Goal: Find contact information: Find contact information

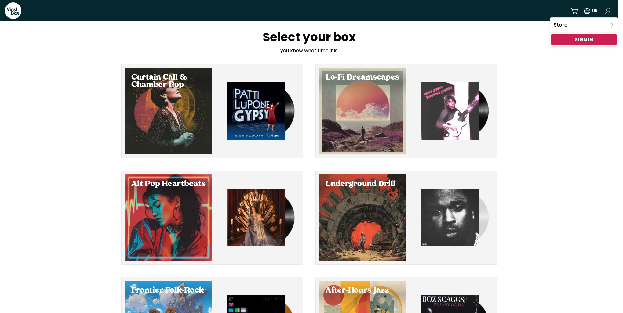
click at [608, 11] on html "VinylBox UK Select your box you know what time it is. Curtain Call & Chamber Po…" at bounding box center [311, 156] width 623 height 313
click at [580, 40] on link "Sign In" at bounding box center [584, 39] width 18 height 7
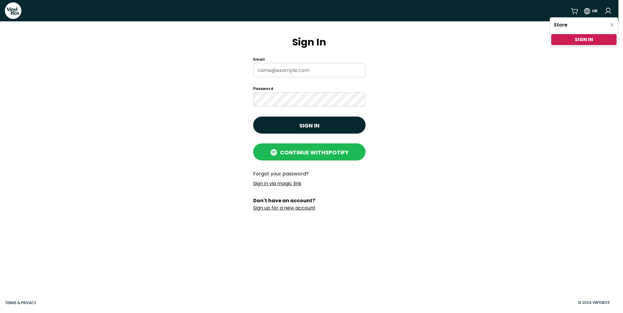
click at [286, 175] on html "VinylBox UK Sign In Email Password Sign in Continue with Spotify Forgot your pa…" at bounding box center [311, 156] width 623 height 313
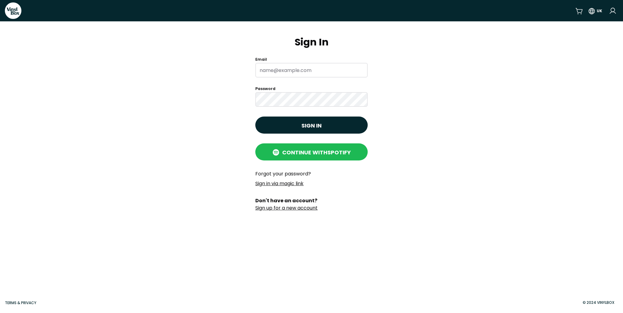
click at [289, 174] on link "Forgot your password?" at bounding box center [283, 173] width 56 height 7
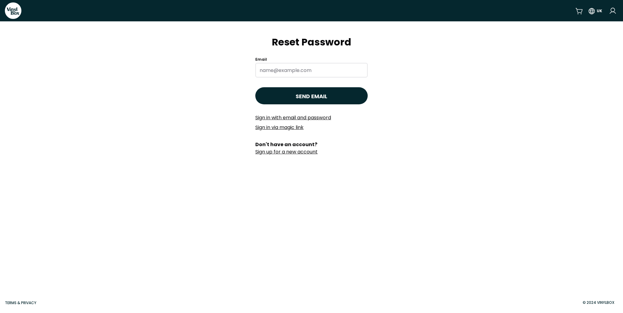
click at [279, 68] on input "Email" at bounding box center [311, 70] width 112 height 15
type input "[EMAIL_ADDRESS][PERSON_NAME][DOMAIN_NAME]"
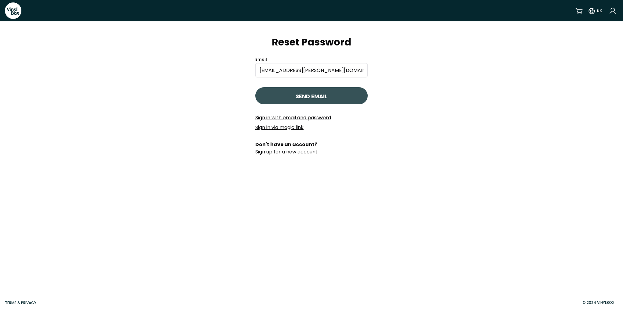
click at [291, 97] on button "Send Email" at bounding box center [311, 95] width 112 height 17
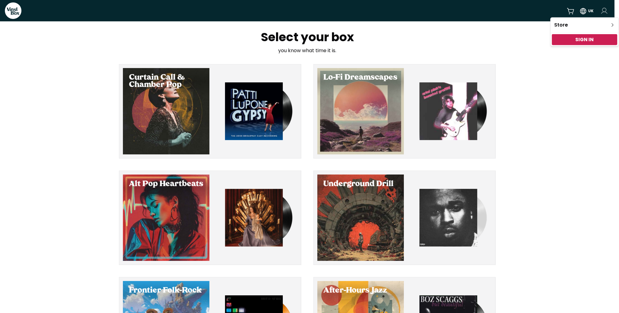
click at [605, 8] on html "VinylBox UK Select your box you know what time it is. Curtain Call & Chamber Po…" at bounding box center [309, 156] width 619 height 313
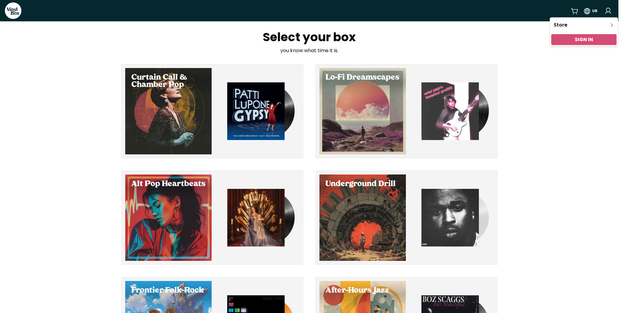
click at [577, 42] on link "Sign In" at bounding box center [584, 39] width 18 height 7
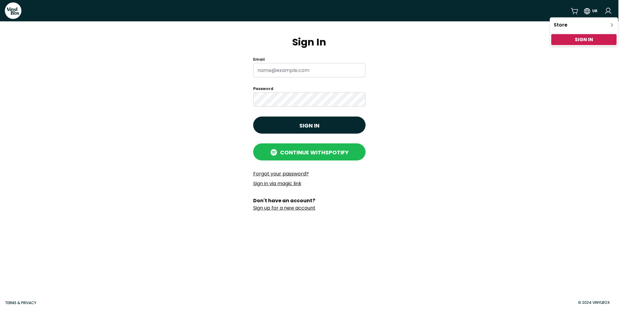
click at [291, 155] on html "VinylBox UK Sign In Email Password Sign in Continue with Spotify Forgot your pa…" at bounding box center [311, 156] width 623 height 313
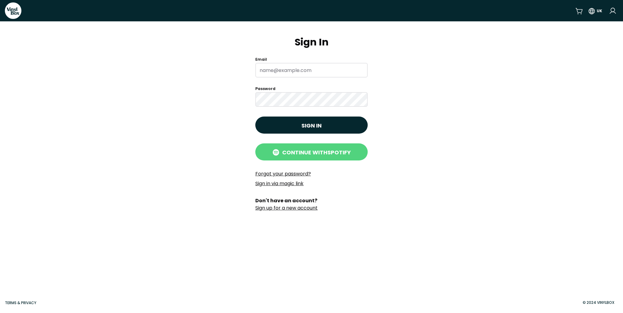
click at [312, 149] on span "Continue with Spotify" at bounding box center [316, 152] width 69 height 8
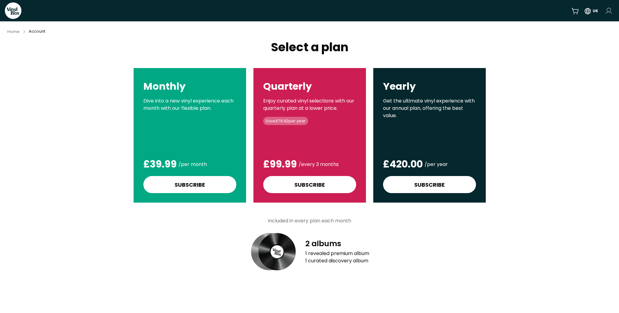
click at [604, 11] on html "VinylBox UK Home Account Select a plan Monthly Dive into a new vinyl experience…" at bounding box center [309, 156] width 619 height 313
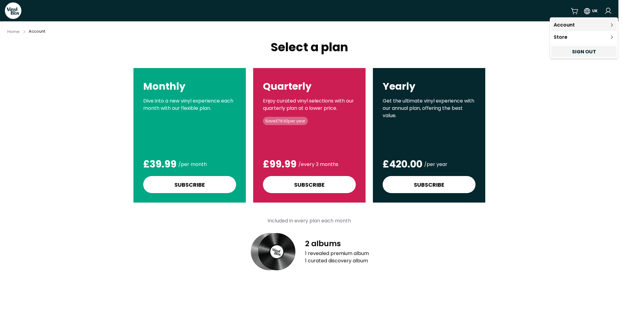
click at [591, 21] on link "Account" at bounding box center [583, 25] width 65 height 12
click at [575, 22] on link "Account" at bounding box center [583, 25] width 65 height 12
click at [548, 118] on html "VinylBox UK Home Account Select a plan Monthly Dive into a new vinyl experience…" at bounding box center [311, 156] width 623 height 313
click at [588, 11] on html "VinylBox UK Home Account Select a plan Monthly Dive into a new vinyl experience…" at bounding box center [311, 156] width 623 height 313
click at [578, 49] on div "United Kingdom" at bounding box center [593, 48] width 64 height 8
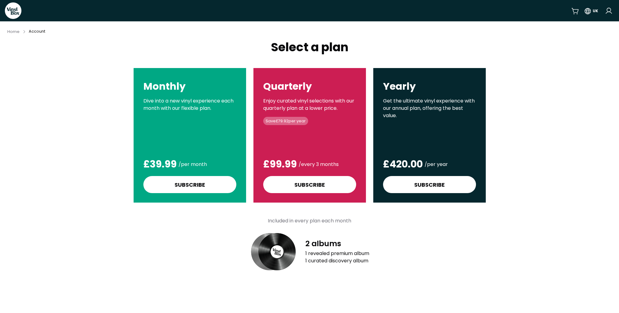
click at [578, 59] on div "Select a plan Monthly Dive into a new vinyl experience each month with our flex…" at bounding box center [309, 178] width 619 height 275
click at [16, 33] on span "Home" at bounding box center [13, 31] width 12 height 5
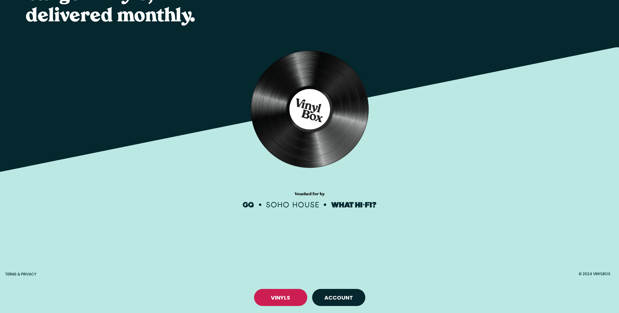
scroll to position [71, 0]
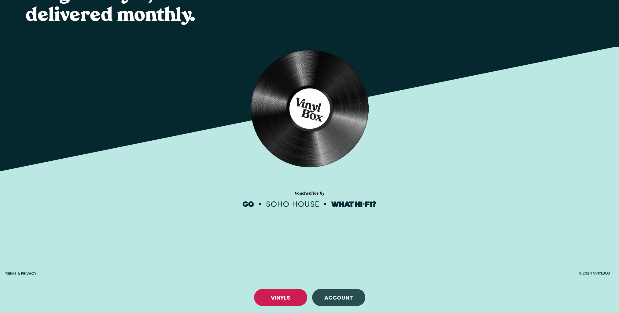
click at [336, 296] on link "Account" at bounding box center [338, 298] width 29 height 8
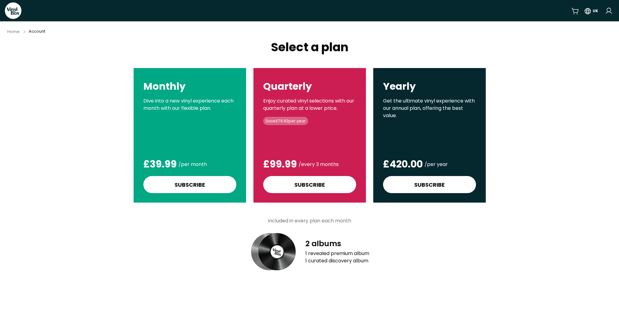
click at [12, 10] on icon at bounding box center [10, 10] width 7 height 7
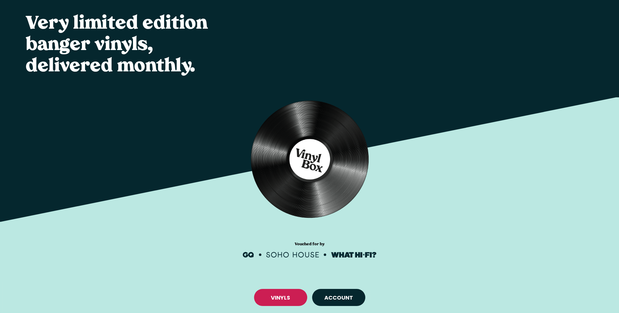
scroll to position [71, 0]
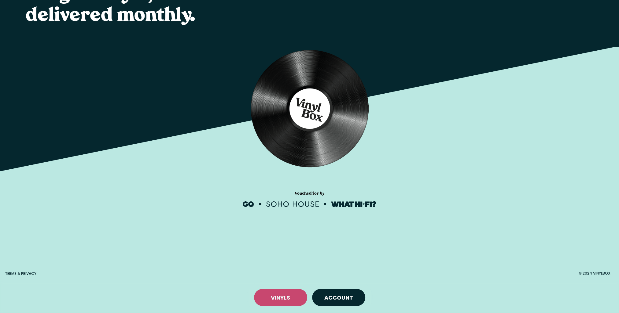
click at [265, 293] on div "VINYLS" at bounding box center [280, 297] width 53 height 17
click at [279, 298] on link "VINYLS" at bounding box center [280, 298] width 19 height 8
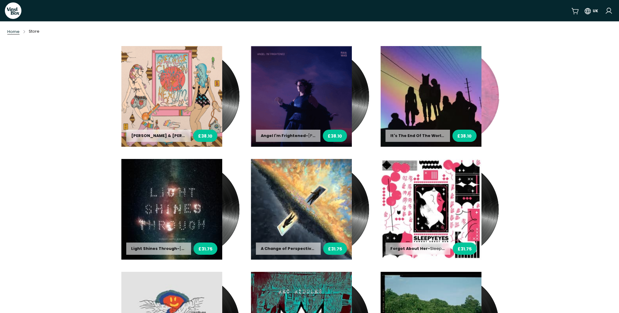
click at [17, 34] on span "Home" at bounding box center [13, 31] width 12 height 5
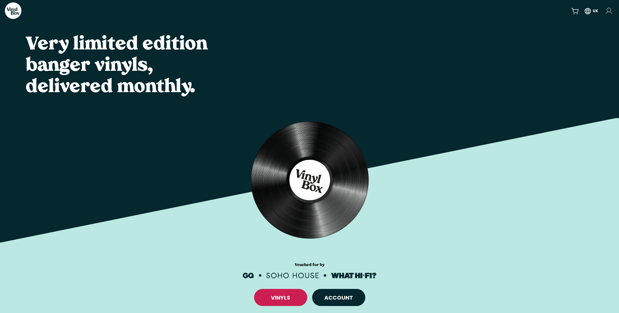
click at [611, 13] on html "VinylBox UK Very limited edition banger vinyls, delivered monthly. Vouched for …" at bounding box center [309, 156] width 619 height 313
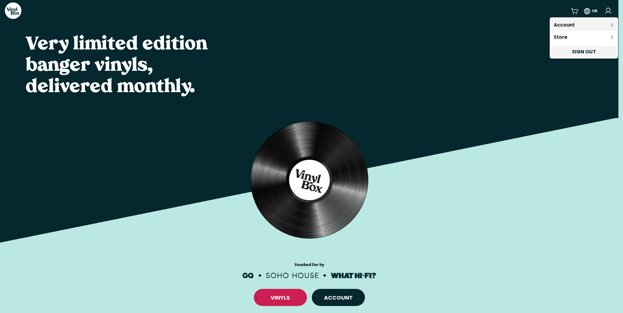
click at [577, 23] on link "Account" at bounding box center [583, 25] width 65 height 12
click at [572, 25] on link "Account" at bounding box center [583, 25] width 65 height 12
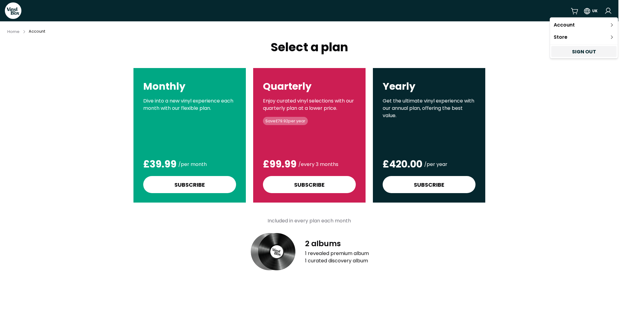
click at [554, 131] on html "VinylBox UK Home Account Select a plan Monthly Dive into a new vinyl experience…" at bounding box center [311, 156] width 623 height 313
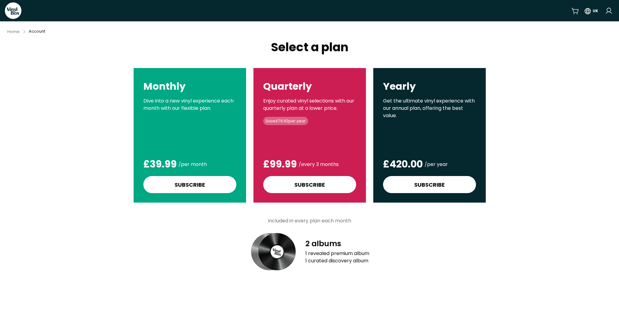
click at [531, 176] on div "Select a plan Monthly Dive into a new vinyl experience each month with our flex…" at bounding box center [309, 178] width 619 height 275
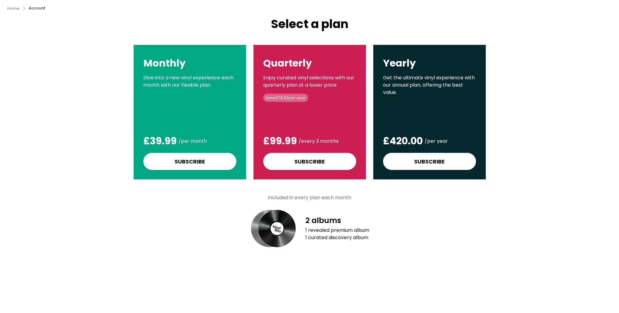
scroll to position [52, 0]
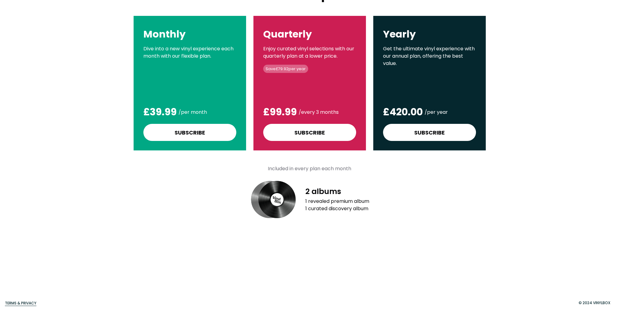
click at [13, 299] on div "Terms & Privacy" at bounding box center [20, 303] width 31 height 11
click at [13, 303] on link "Terms & Privacy" at bounding box center [20, 303] width 31 height 5
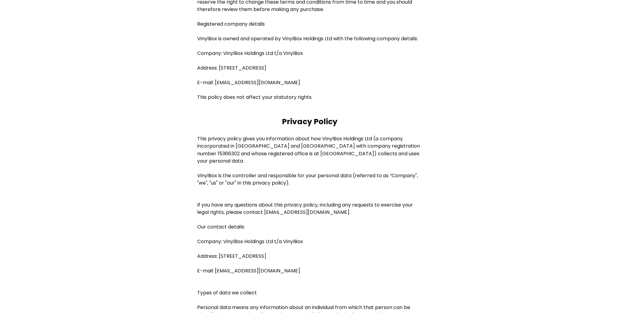
scroll to position [1375, 0]
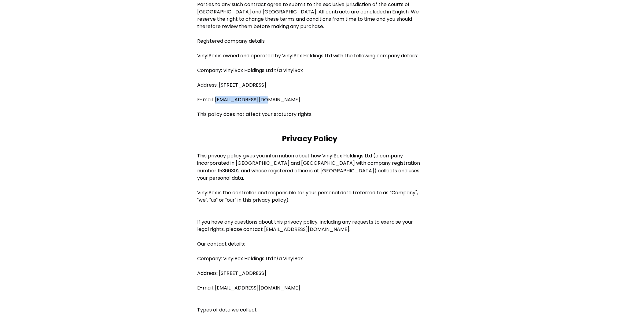
drag, startPoint x: 260, startPoint y: 113, endPoint x: 216, endPoint y: 116, distance: 43.8
click at [216, 104] on p "E-mail: hello@vinylbox.co" at bounding box center [309, 99] width 225 height 7
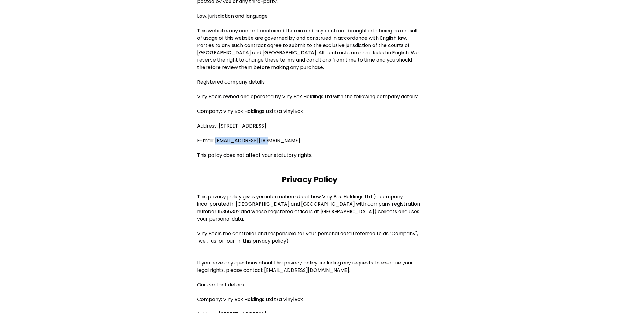
scroll to position [1216, 0]
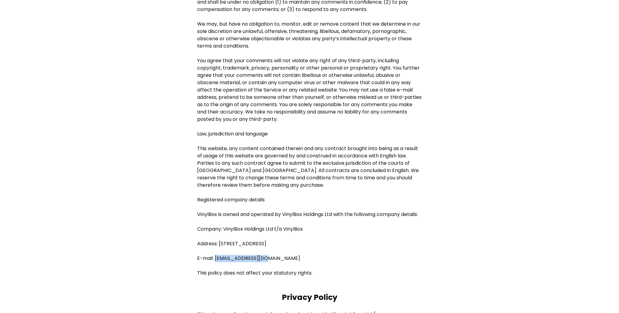
copy p "hello@vinylbox.co"
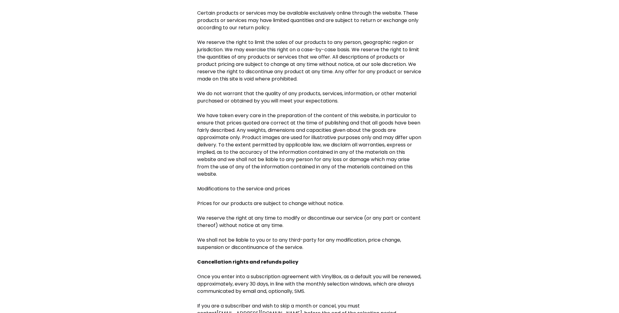
scroll to position [238, 0]
